Goal: Task Accomplishment & Management: Manage account settings

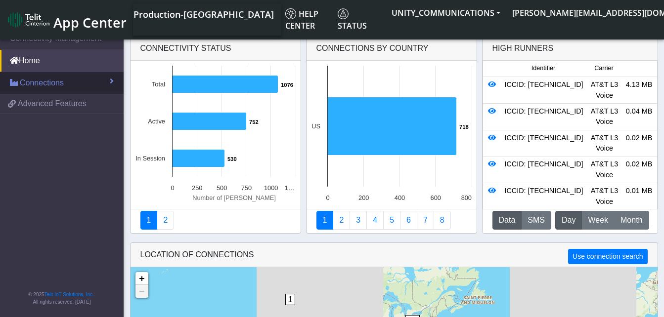
click at [36, 83] on span "Connections" at bounding box center [42, 83] width 44 height 12
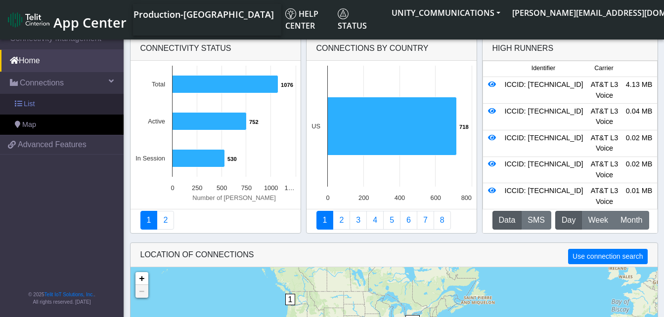
click at [45, 105] on link "List" at bounding box center [62, 104] width 124 height 21
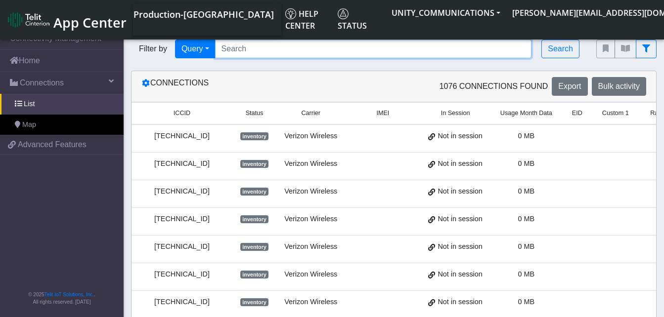
click at [244, 51] on input "Search..." at bounding box center [373, 49] width 317 height 19
paste input "89010303300185408466"
type input "89010303300185408466"
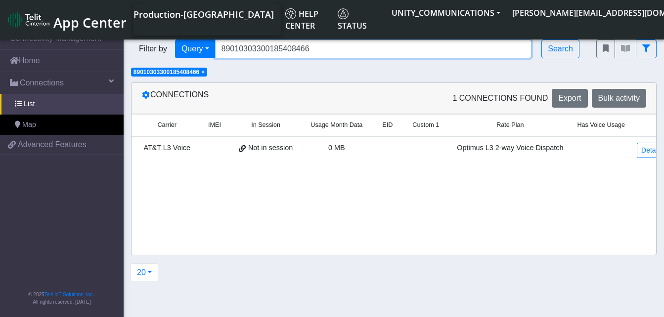
scroll to position [0, 148]
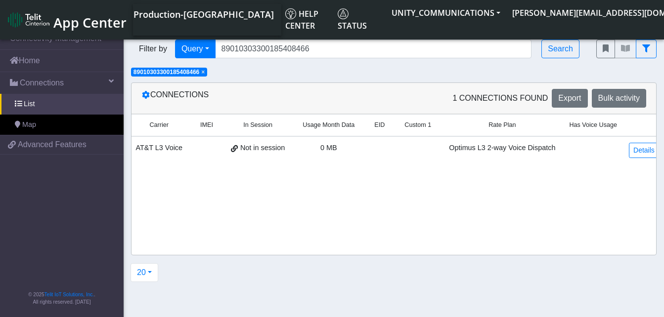
click at [623, 152] on td "Details" at bounding box center [644, 150] width 42 height 28
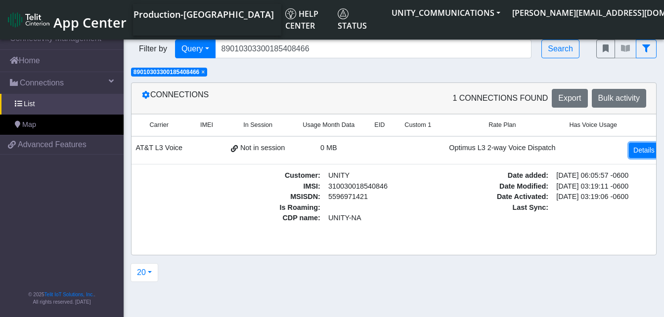
click at [635, 149] on link "Details" at bounding box center [644, 150] width 30 height 15
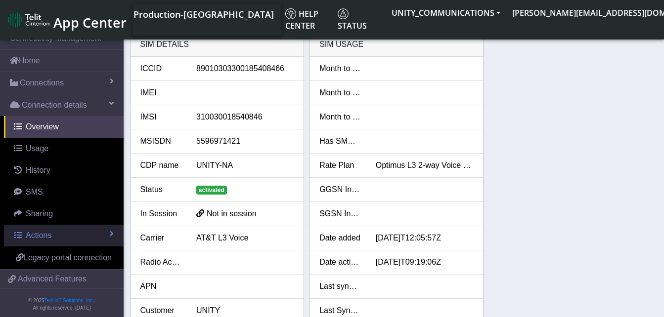
click at [43, 235] on span "Actions" at bounding box center [39, 235] width 26 height 8
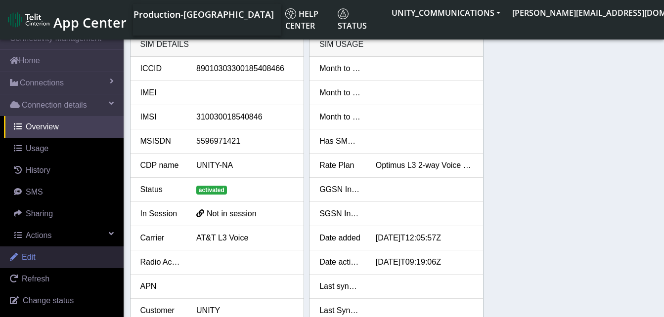
click at [40, 258] on link "Edit" at bounding box center [62, 258] width 124 height 22
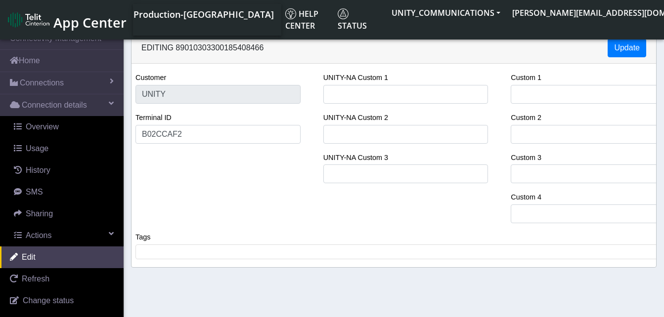
select select "45: 18646"
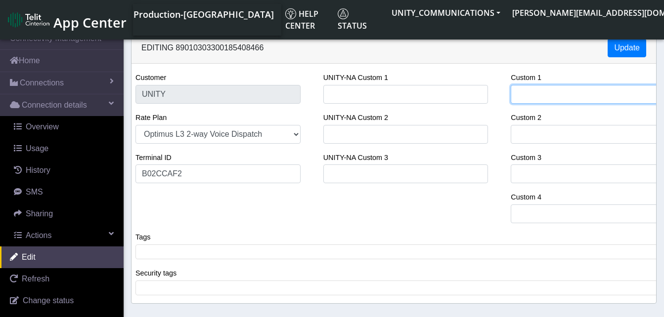
click at [533, 96] on input "Custom 1" at bounding box center [593, 94] width 165 height 19
type input "Tr"
select select "71: 18646"
type input "Tran"
select select "97: 18646"
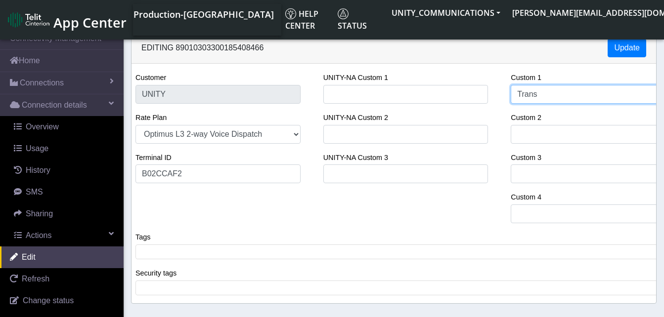
type input "Transm"
select select "123: 18646"
type input "Transmi"
select select "136: 18646"
type input "Transmitt"
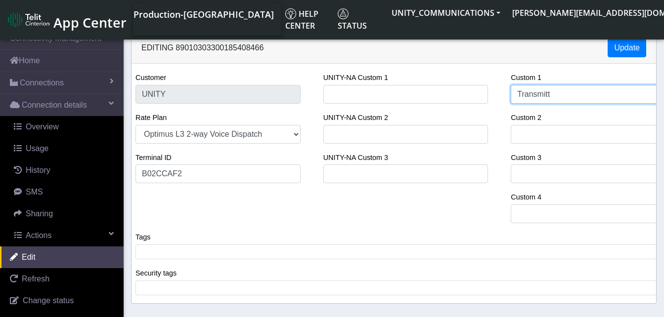
select select "162: 18646"
type input "Transmitte"
select select "175: 18646"
type input "Transmitter"
select select "188: 18646"
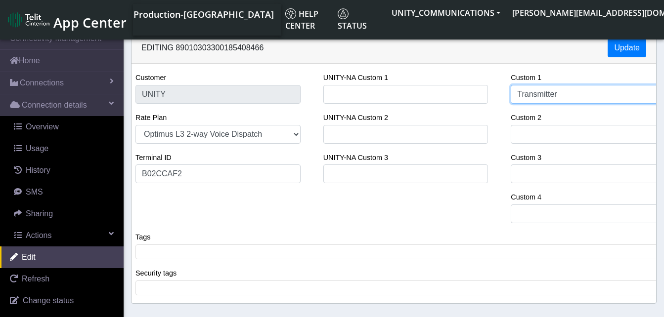
type input "Transmitter Solutions"
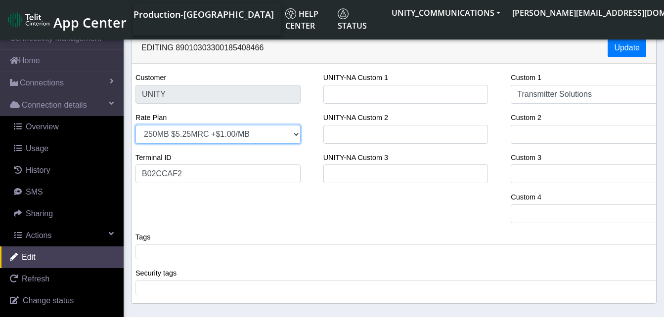
click at [208, 135] on select "250MB $5.25MRC +$1.00/MB 100MB $4.25MRC +$1.00/MB EIS MS Voice 500MB $10.00MRC …" at bounding box center [217, 134] width 165 height 19
click at [238, 132] on select "250MB $5.25MRC +$1.00/MB 100MB $4.25MRC +$1.00/MB EIS MS Voice 500MB $10.00MRC …" at bounding box center [217, 134] width 165 height 19
click at [227, 132] on select "250MB $5.25MRC +$1.00/MB 100MB $4.25MRC +$1.00/MB EIS MS Voice 500MB $10.00MRC …" at bounding box center [217, 134] width 165 height 19
click at [135, 125] on select "250MB $5.25MRC +$1.00/MB 100MB $4.25MRC +$1.00/MB EIS MS Voice 500MB $10.00MRC …" at bounding box center [217, 134] width 165 height 19
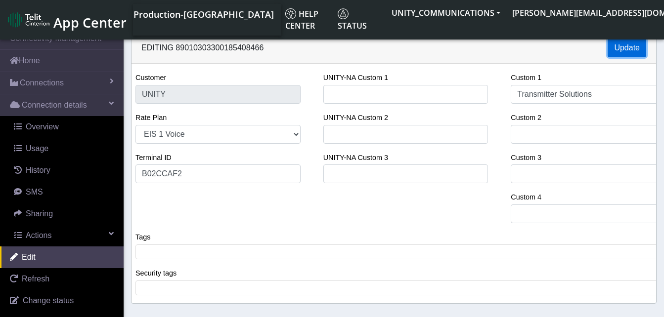
click at [638, 40] on button "Update" at bounding box center [627, 48] width 39 height 19
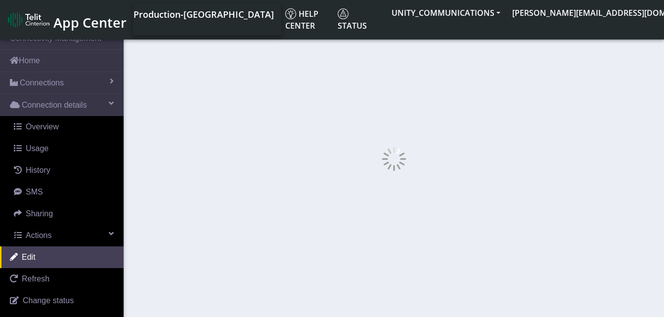
select select "541: 23266"
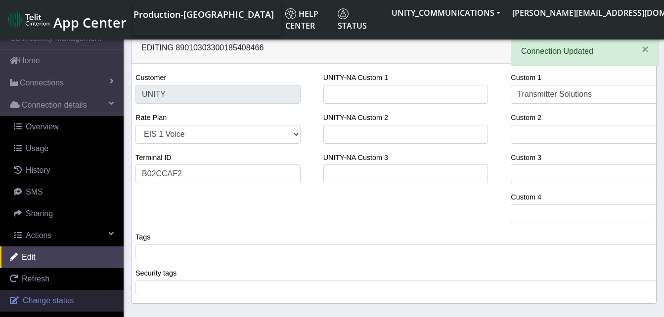
click at [43, 301] on span "Change status" at bounding box center [48, 301] width 51 height 8
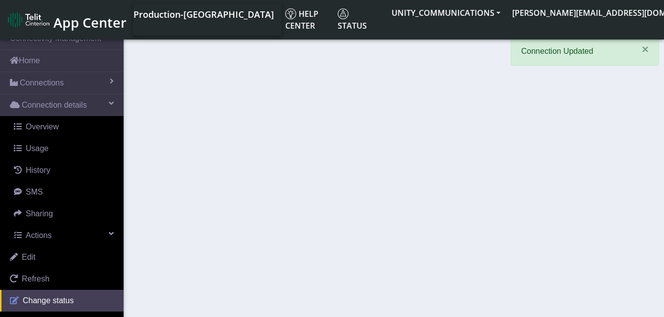
select select "activated"
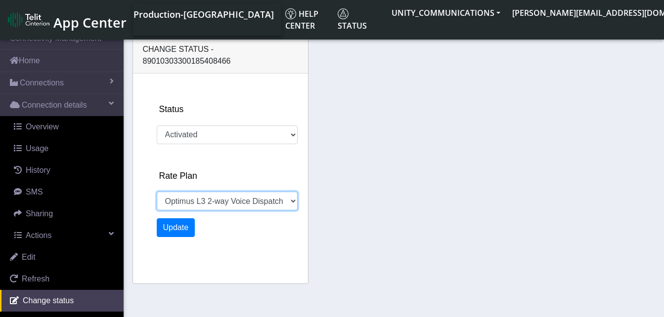
click at [204, 192] on select "250MB $5.25MRC +$1.00/MB 100MB $4.25MRC +$1.00/MB EIS MS Voice 500MB $10.00MRC …" at bounding box center [227, 201] width 141 height 19
click at [157, 192] on select "250MB $5.25MRC +$1.00/MB 100MB $4.25MRC +$1.00/MB EIS MS Voice 500MB $10.00MRC …" at bounding box center [227, 201] width 141 height 19
select select "1178: 23266"
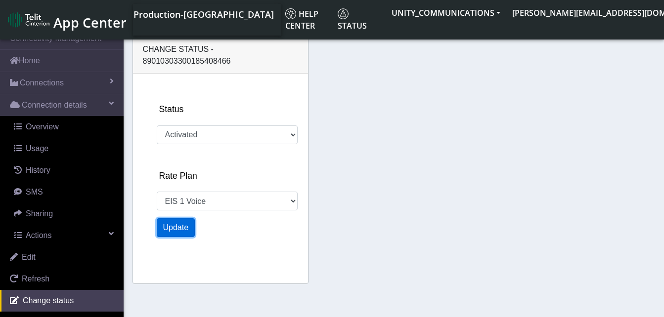
click at [176, 219] on button "Update" at bounding box center [176, 228] width 39 height 19
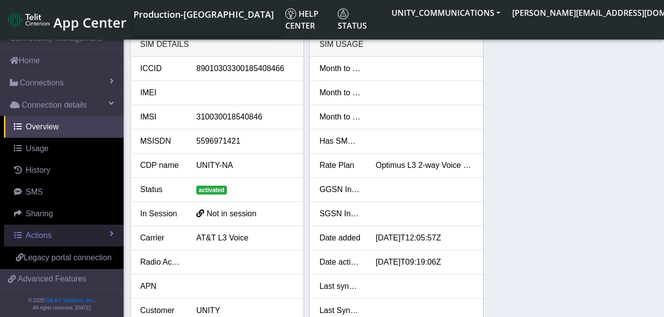
click at [43, 234] on span "Actions" at bounding box center [39, 235] width 26 height 8
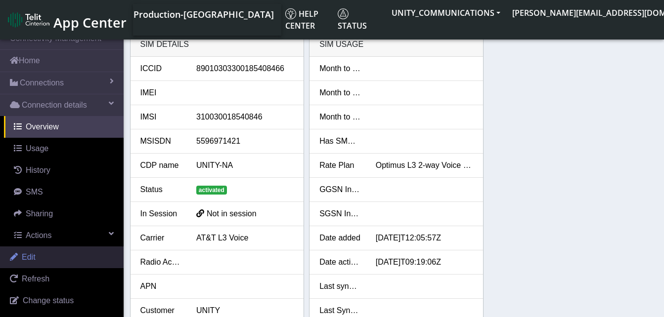
click at [42, 259] on link "Edit" at bounding box center [62, 258] width 124 height 22
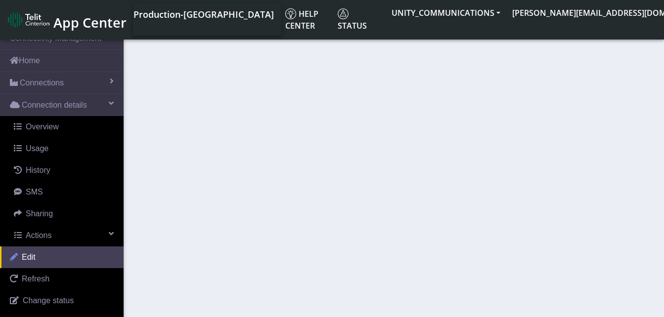
select select "45: 18646"
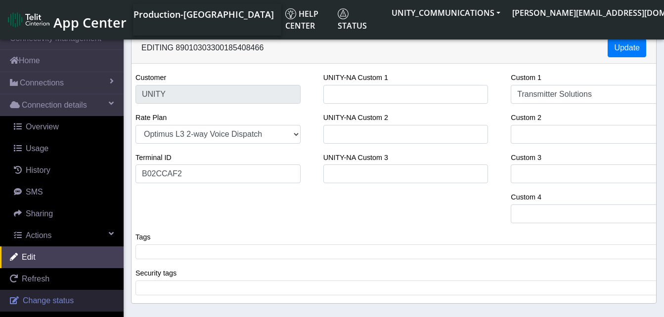
click at [40, 300] on span "Change status" at bounding box center [48, 301] width 51 height 8
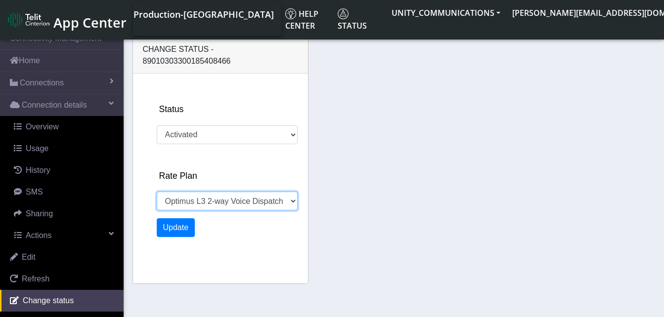
click at [223, 192] on select "250MB $5.25MRC +$1.00/MB 100MB $4.25MRC +$1.00/MB EIS MS Voice 500MB $10.00MRC …" at bounding box center [227, 201] width 141 height 19
click at [157, 192] on select "250MB $5.25MRC +$1.00/MB 100MB $4.25MRC +$1.00/MB EIS MS Voice 500MB $10.00MRC …" at bounding box center [227, 201] width 141 height 19
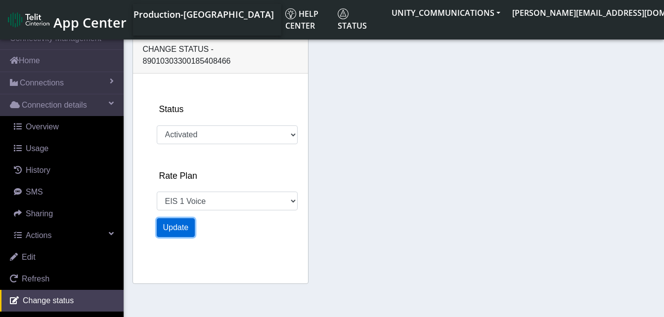
select select "1113: 23266"
click at [173, 219] on button "Update" at bounding box center [176, 228] width 39 height 19
